Goal: Transaction & Acquisition: Purchase product/service

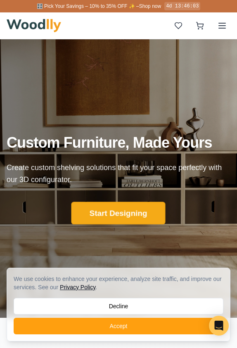
click at [113, 207] on button "Start Designing" at bounding box center [119, 213] width 94 height 23
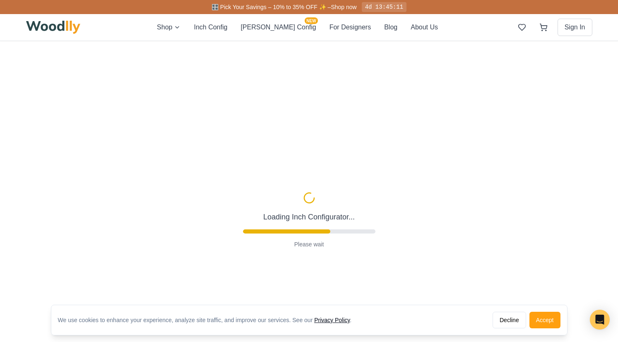
type input "56"
type input "2"
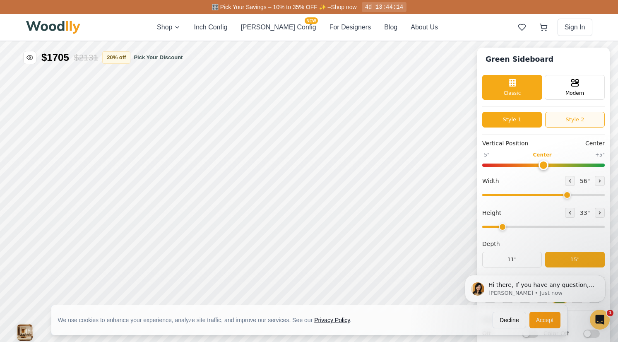
click at [611, 36] on button "Style 1" at bounding box center [582, 33] width 60 height 16
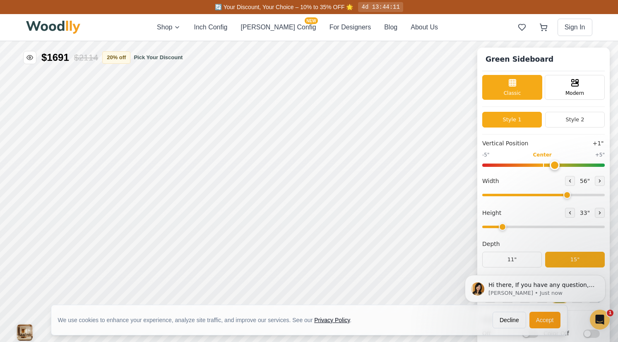
type input "0"
drag, startPoint x: 647, startPoint y: 55, endPoint x: 652, endPoint y: 57, distance: 5.6
click at [623, 80] on input "range" at bounding box center [613, 78] width 122 height 3
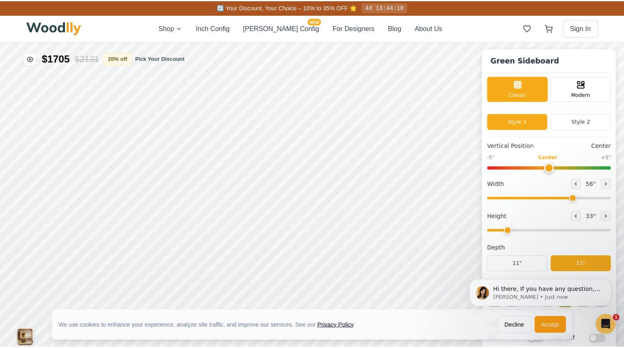
scroll to position [4, 0]
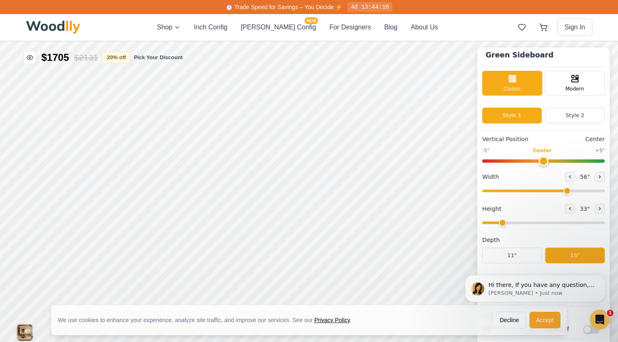
click at [550, 321] on button "Accept" at bounding box center [544, 320] width 31 height 17
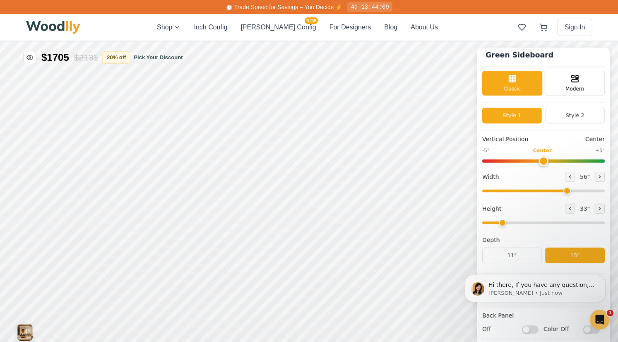
click at [511, 261] on body "Hi there, If you have any question, we are right here for you. 😊 Anna • Just now" at bounding box center [534, 288] width 159 height 55
click at [618, 145] on button "11"" at bounding box center [611, 145] width 60 height 16
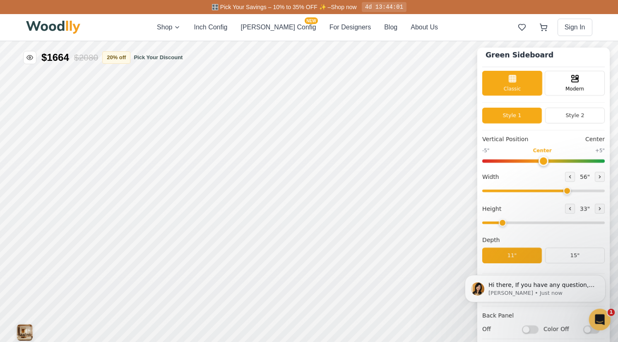
click at [591, 317] on div "Open Intercom Messenger" at bounding box center [598, 317] width 27 height 27
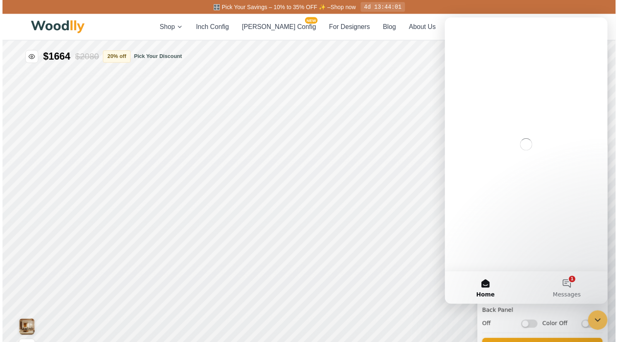
scroll to position [0, 0]
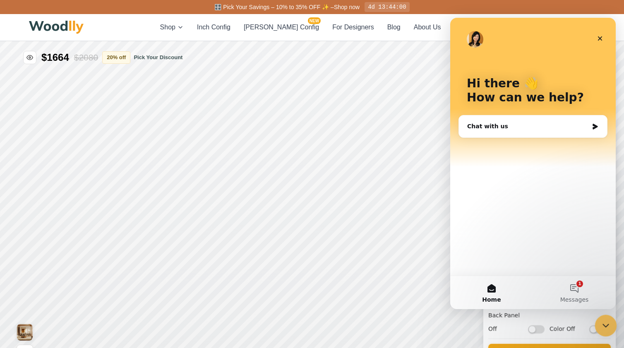
click at [598, 318] on div at bounding box center [606, 326] width 22 height 22
click at [599, 318] on div "Close Intercom Messenger" at bounding box center [604, 324] width 20 height 20
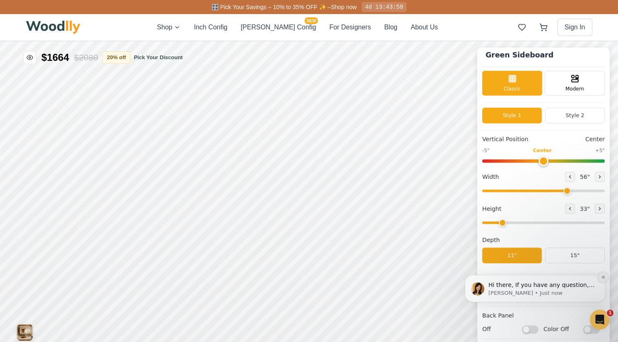
click at [604, 276] on icon "Dismiss notification" at bounding box center [603, 277] width 5 height 5
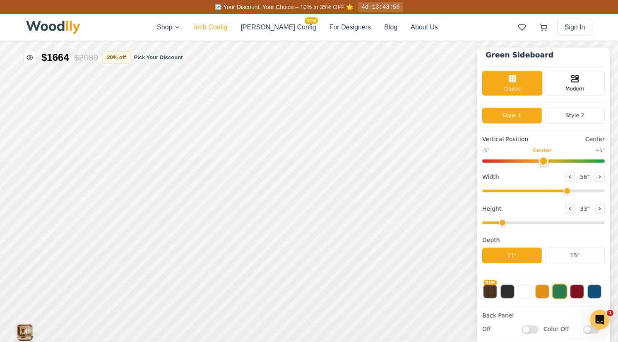
click at [227, 26] on button "Inch Config" at bounding box center [211, 27] width 34 height 10
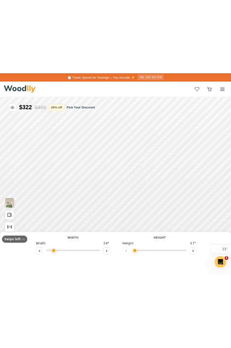
type input "63"
type input "2"
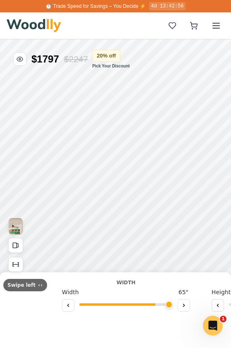
drag, startPoint x: 164, startPoint y: 291, endPoint x: 229, endPoint y: 292, distance: 65.0
type input "72"
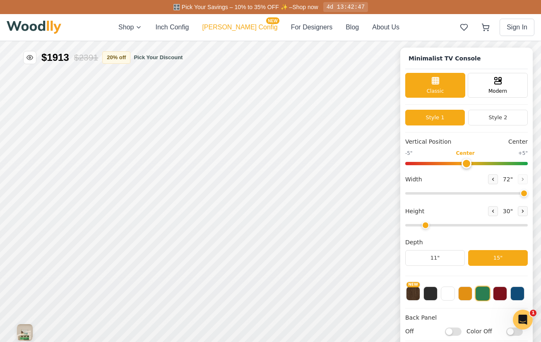
click at [244, 27] on button "Cella Config NEW" at bounding box center [239, 27] width 75 height 10
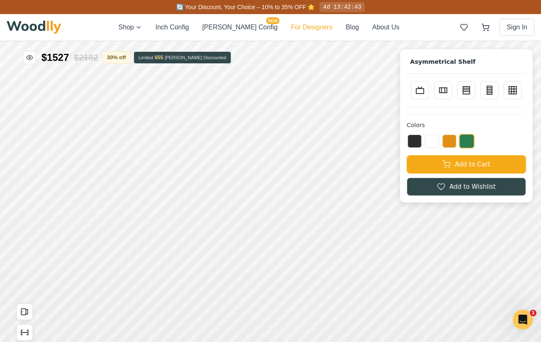
click at [300, 29] on button "For Designers" at bounding box center [311, 27] width 41 height 10
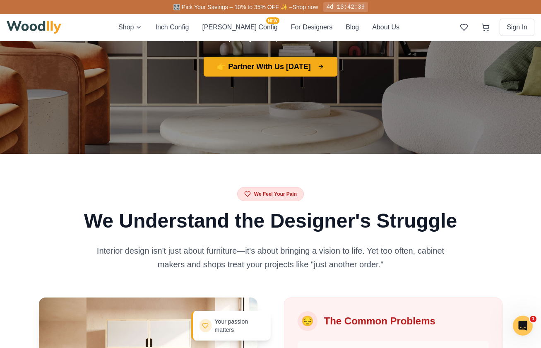
scroll to position [207, 0]
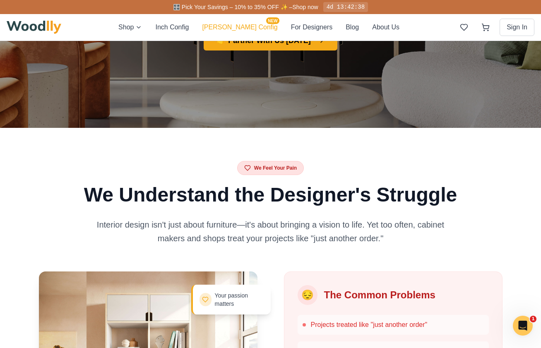
click at [234, 25] on button "Cella Config NEW" at bounding box center [239, 27] width 75 height 10
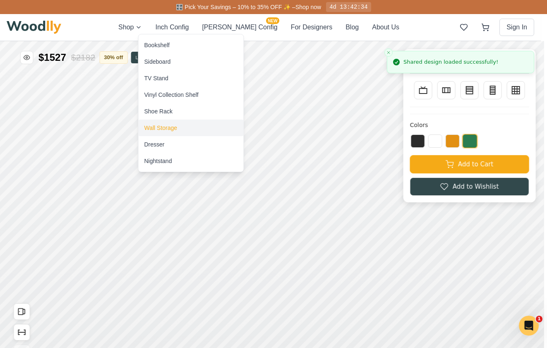
click at [165, 127] on div "Wall Storage" at bounding box center [160, 128] width 33 height 8
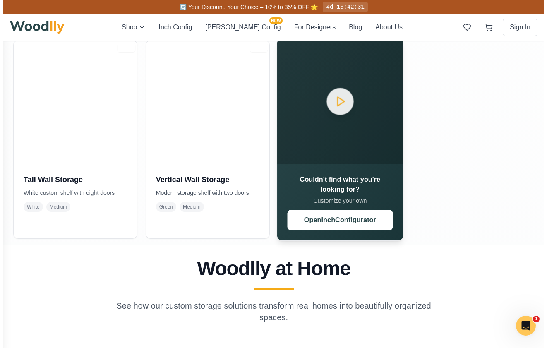
scroll to position [168, 0]
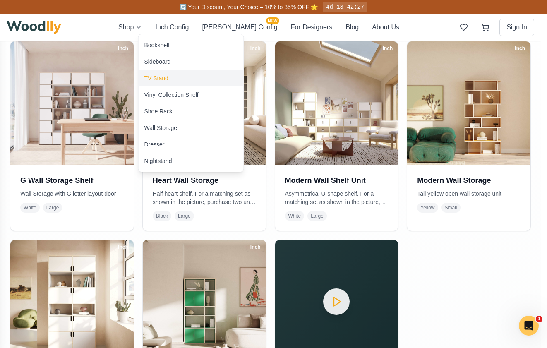
click at [177, 74] on div "TV Stand" at bounding box center [191, 78] width 105 height 17
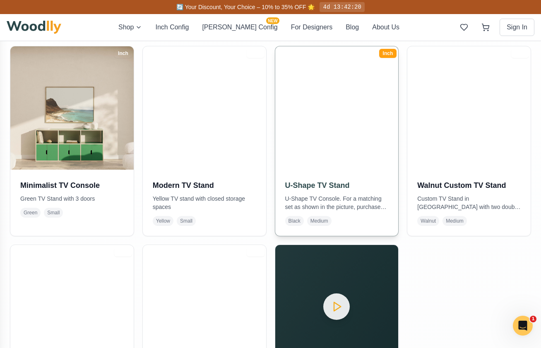
scroll to position [244, 0]
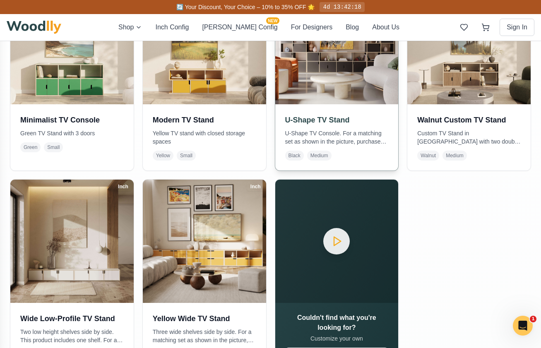
click at [334, 110] on div "U-Shape TV Stand U-Shape TV Console. For a matching set as shown in the picture…" at bounding box center [336, 137] width 123 height 66
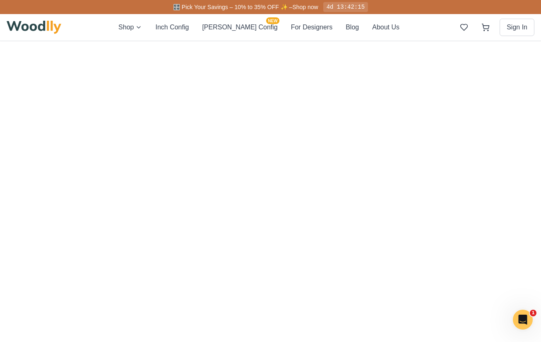
scroll to position [79, 0]
drag, startPoint x: 26, startPoint y: 252, endPoint x: 213, endPoint y: 125, distance: 225.5
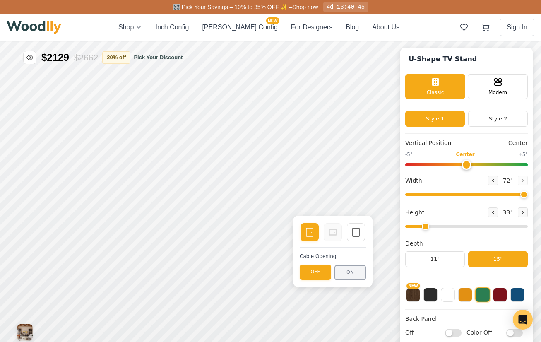
click at [387, 220] on button "ON" at bounding box center [392, 220] width 31 height 15
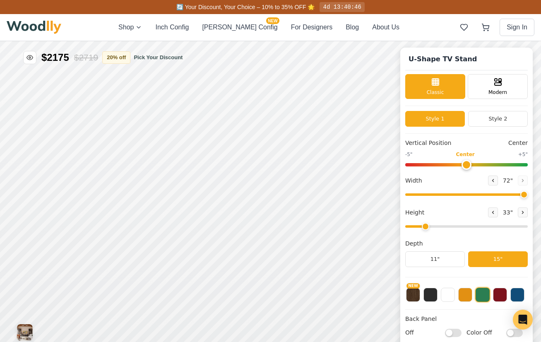
scroll to position [4, 0]
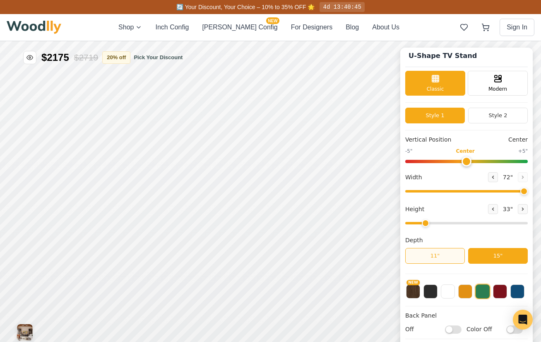
click at [460, 260] on button "11"" at bounding box center [435, 256] width 60 height 16
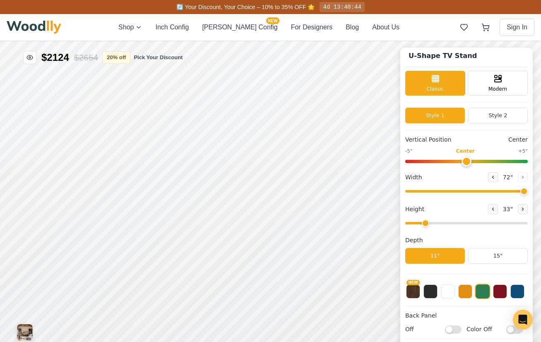
click at [480, 303] on input "On" at bounding box center [473, 302] width 17 height 8
click at [546, 236] on input "Off" at bounding box center [549, 235] width 17 height 8
checkbox input "true"
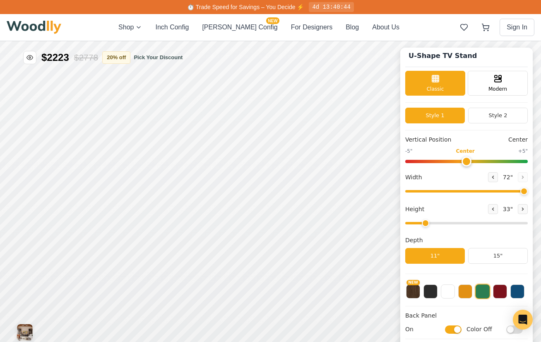
checkbox input "false"
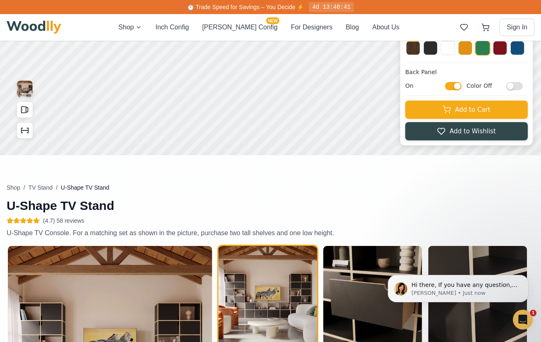
scroll to position [70, 0]
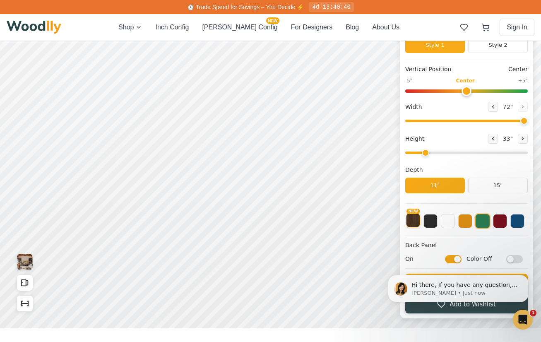
click at [439, 194] on button "NEW" at bounding box center [433, 193] width 14 height 14
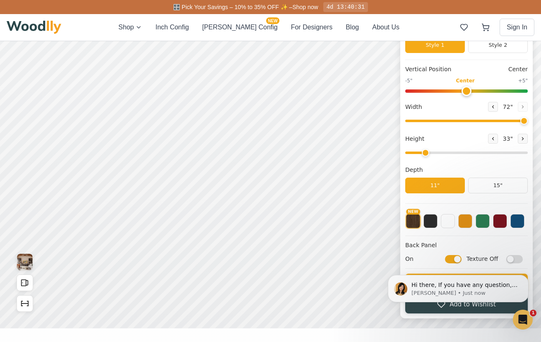
scroll to position [0, 0]
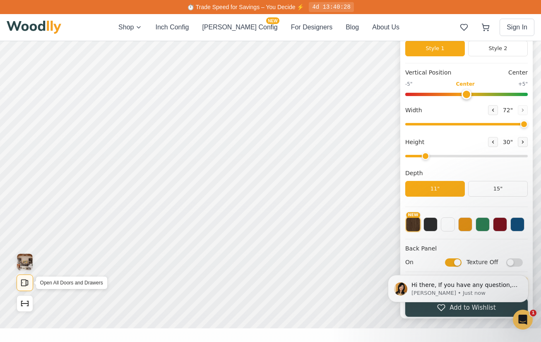
click at [44, 251] on button "Open All Doors and Drawers" at bounding box center [44, 255] width 17 height 17
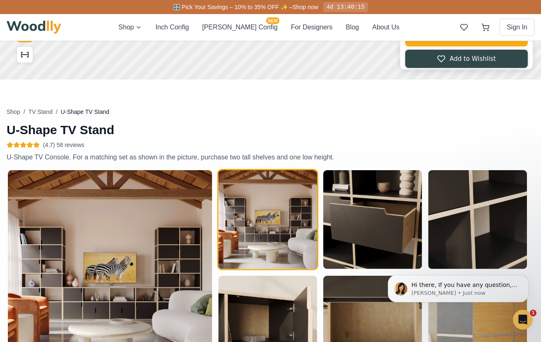
scroll to position [485, 0]
